Goal: Navigation & Orientation: Find specific page/section

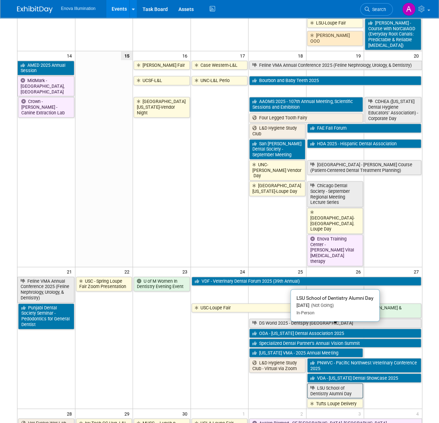
scroll to position [355, 0]
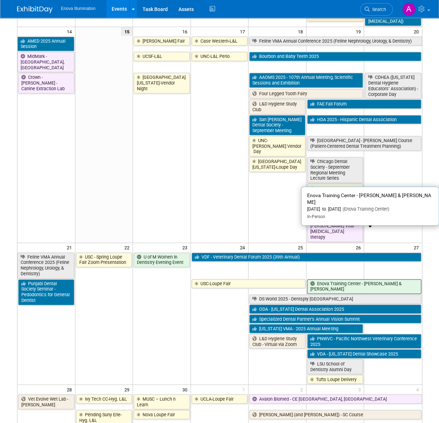
click at [373, 279] on link "Enova Training Center - [PERSON_NAME] & [PERSON_NAME]" at bounding box center [364, 286] width 114 height 15
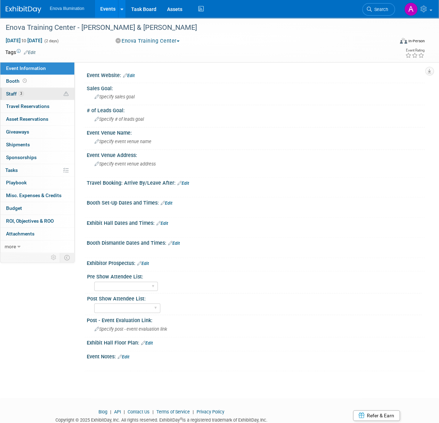
click at [16, 93] on span "Staff 3" at bounding box center [15, 94] width 18 height 6
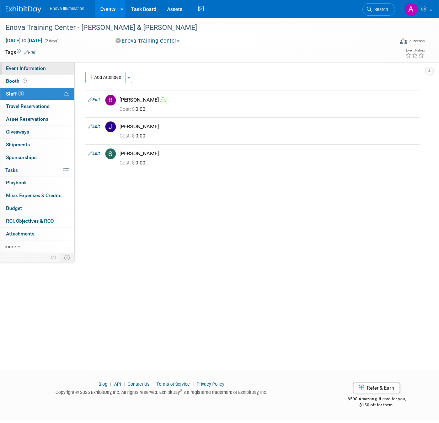
click at [48, 69] on link "Event Information" at bounding box center [37, 68] width 74 height 12
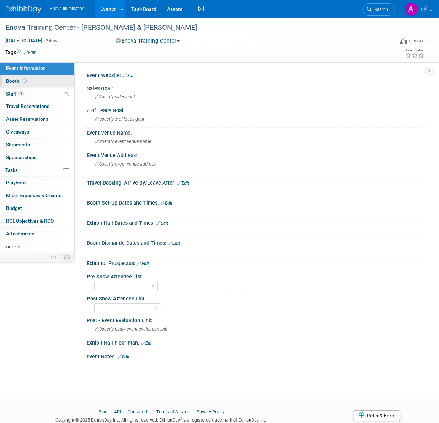
click at [49, 81] on link "Booth" at bounding box center [37, 81] width 74 height 12
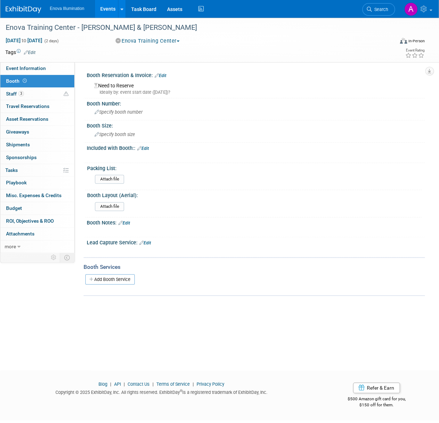
click at [26, 12] on img at bounding box center [24, 9] width 36 height 7
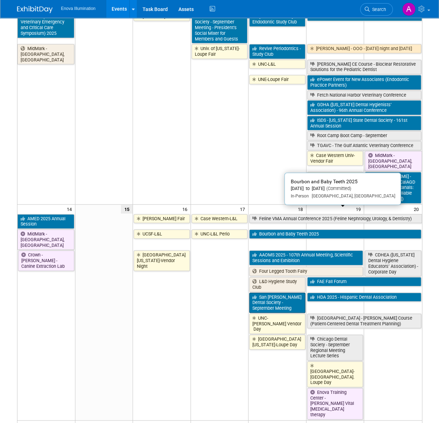
scroll to position [249, 0]
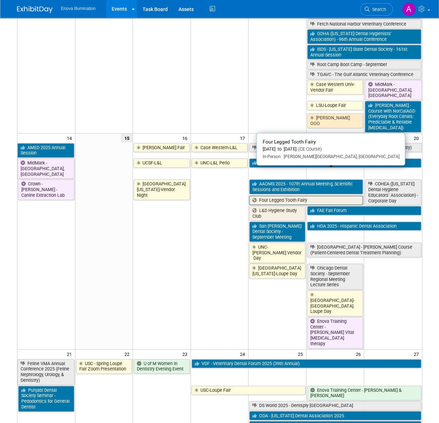
click at [264, 196] on link "Four Legged Tooth Fairy" at bounding box center [306, 200] width 114 height 9
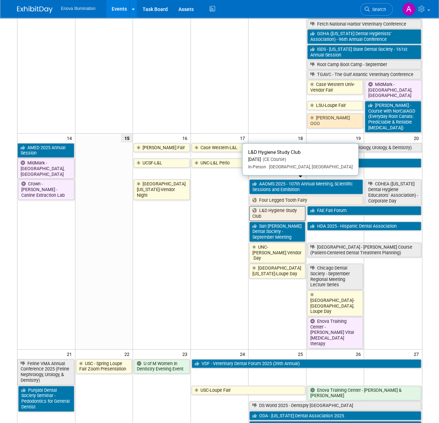
click at [276, 206] on link "L&D Hygiene Study Club" at bounding box center [277, 213] width 56 height 15
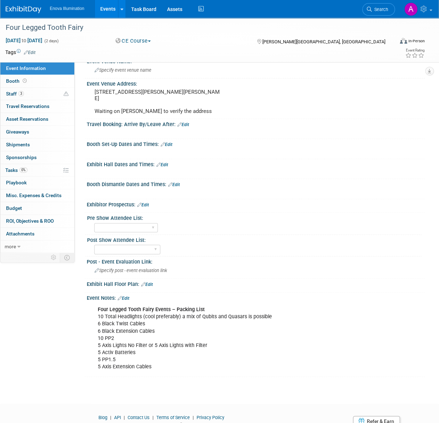
scroll to position [108, 0]
